Goal: Navigation & Orientation: Go to known website

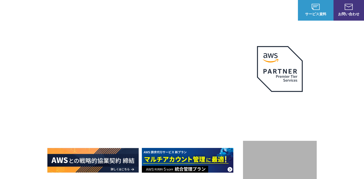
click at [277, 6] on li "ログイン" at bounding box center [285, 10] width 24 height 20
click at [281, 11] on link "ログイン" at bounding box center [286, 10] width 14 height 5
